Goal: Task Accomplishment & Management: Manage account settings

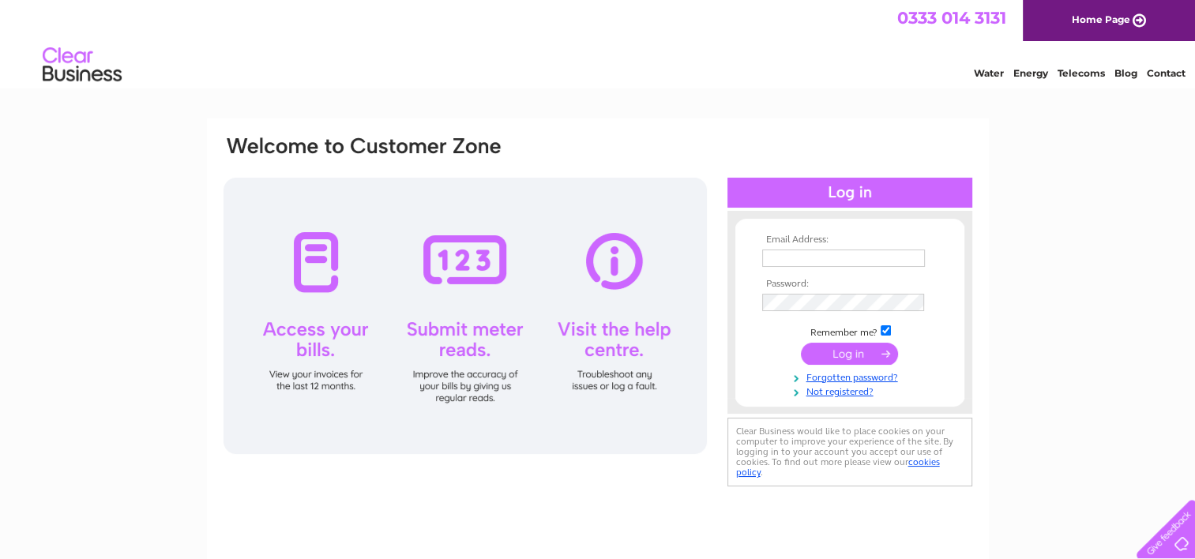
type input "[EMAIL_ADDRESS][DOMAIN_NAME]"
click at [852, 347] on input "submit" at bounding box center [849, 354] width 97 height 22
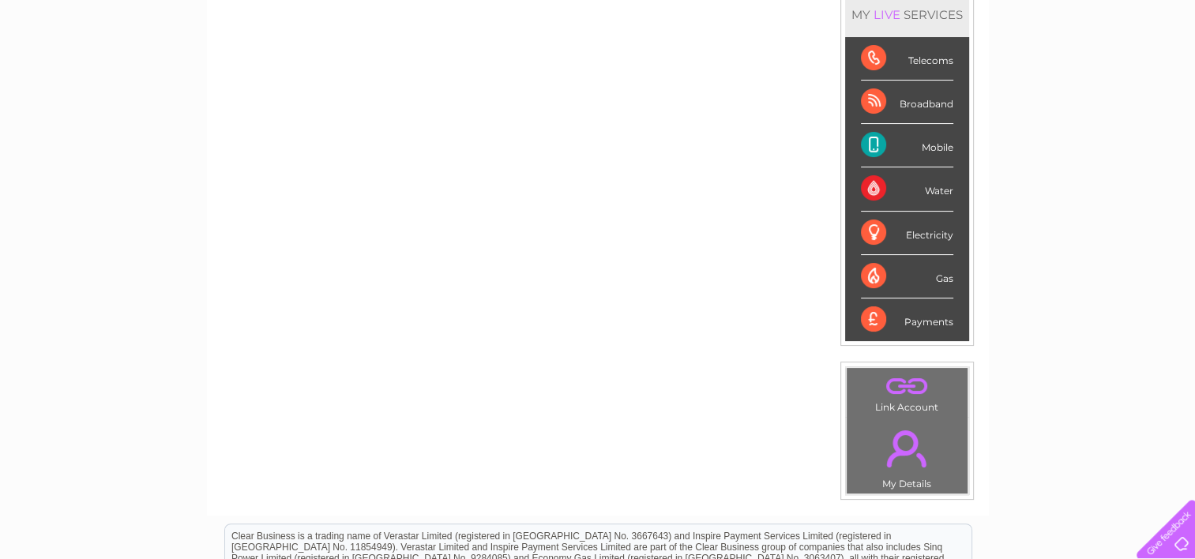
scroll to position [228, 0]
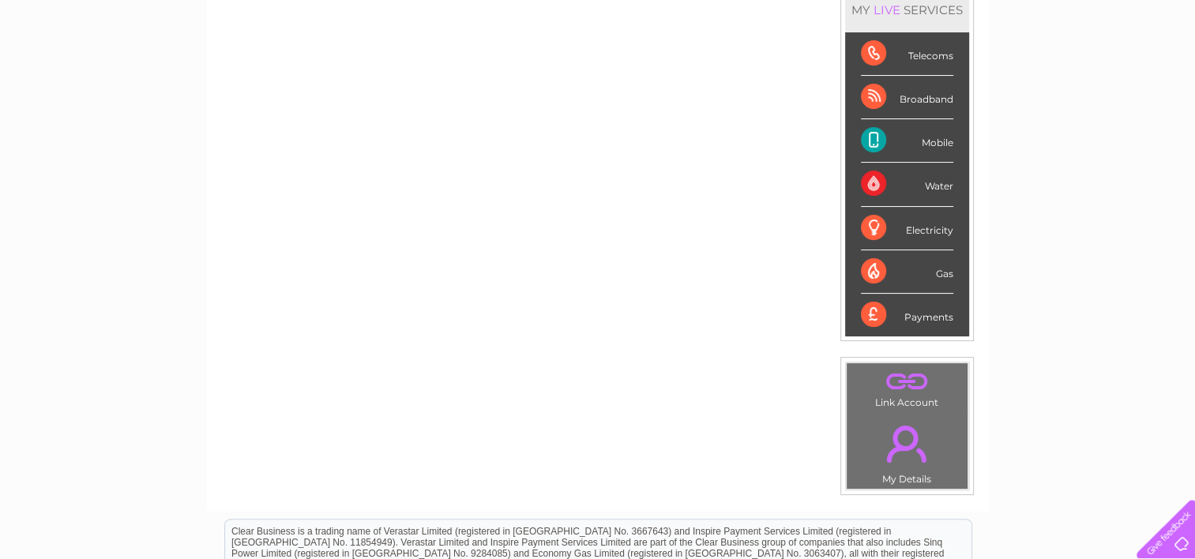
click at [926, 309] on div "Payments" at bounding box center [907, 315] width 92 height 43
click at [868, 312] on div "Payments" at bounding box center [907, 315] width 92 height 43
click at [915, 140] on div "Mobile" at bounding box center [907, 140] width 92 height 43
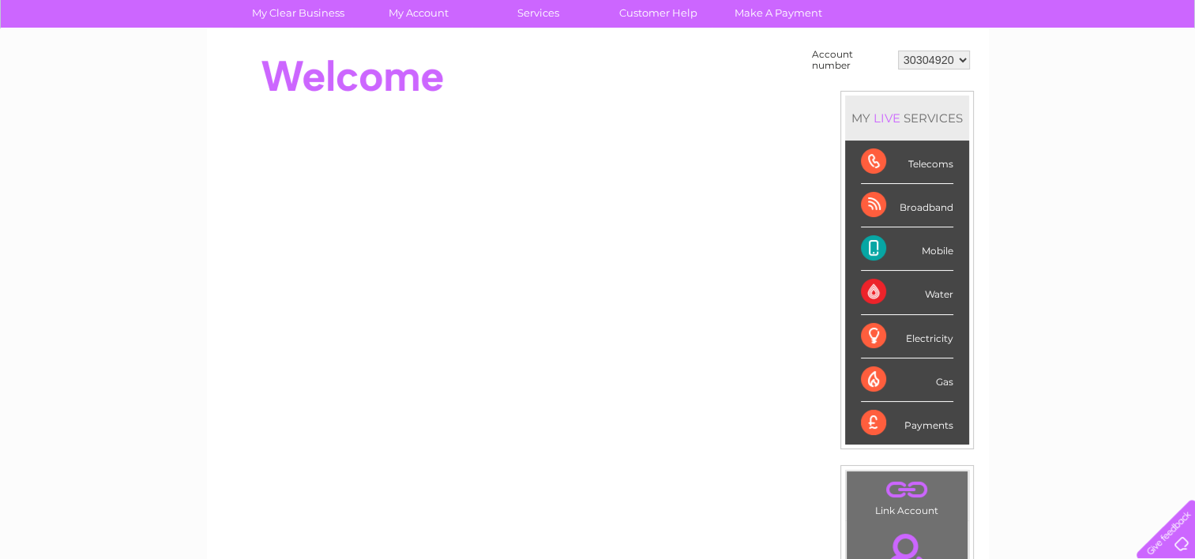
scroll to position [0, 0]
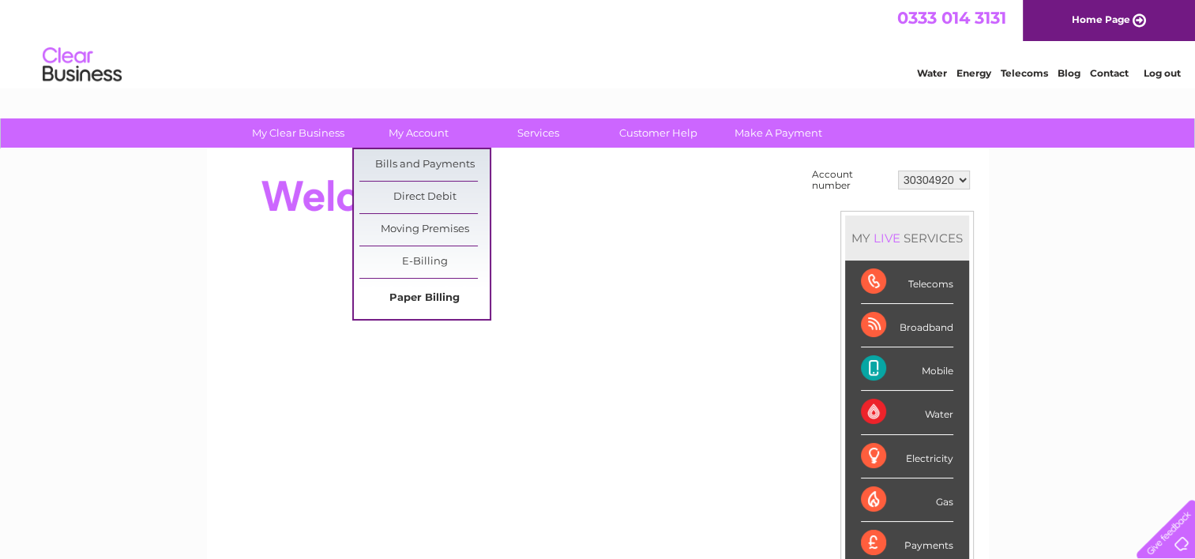
click at [425, 291] on link "Paper Billing" at bounding box center [424, 299] width 130 height 32
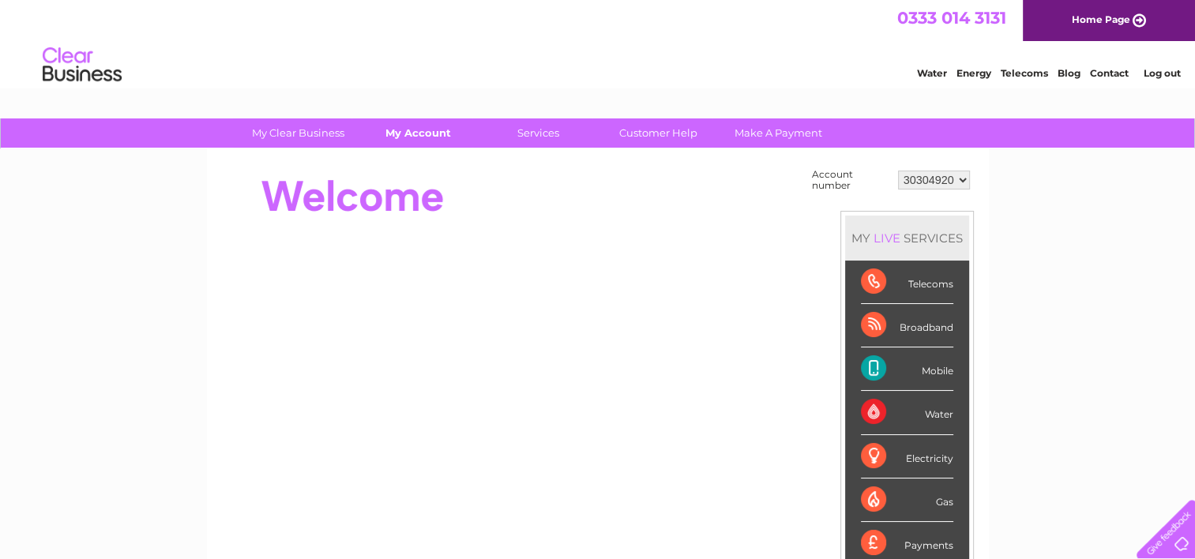
click at [414, 135] on link "My Account" at bounding box center [418, 132] width 130 height 29
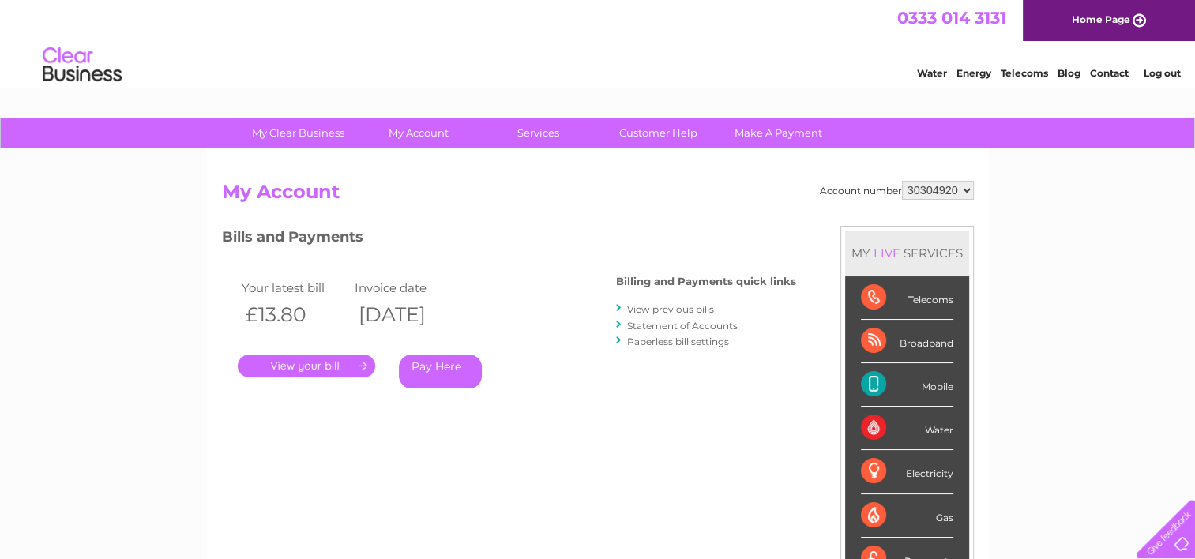
click at [343, 366] on link "." at bounding box center [306, 366] width 137 height 23
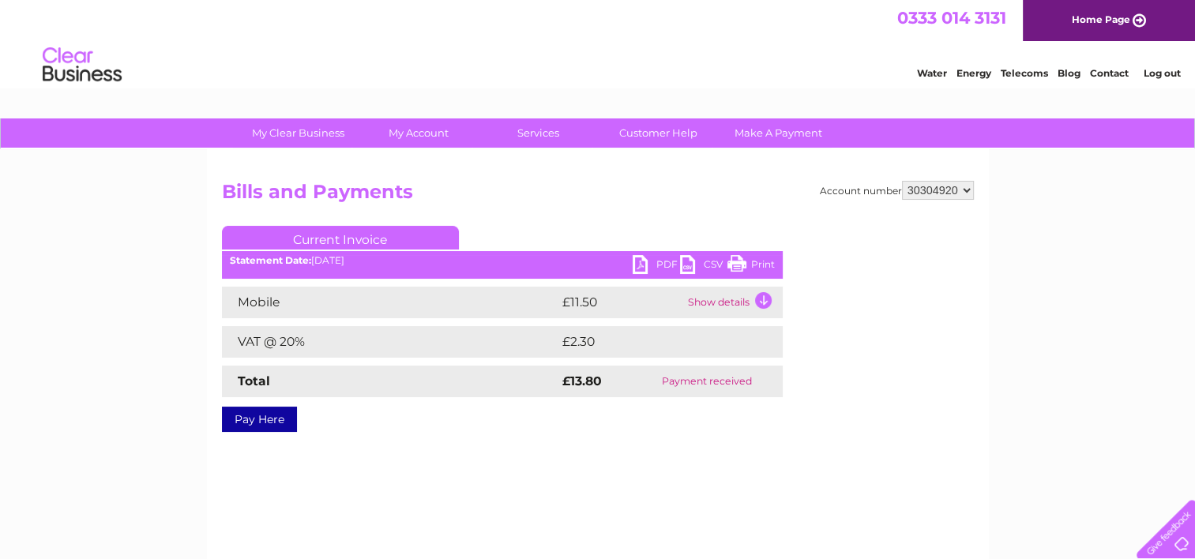
click at [762, 259] on link "Print" at bounding box center [750, 266] width 47 height 23
